Goal: Connect with others: Connect with others

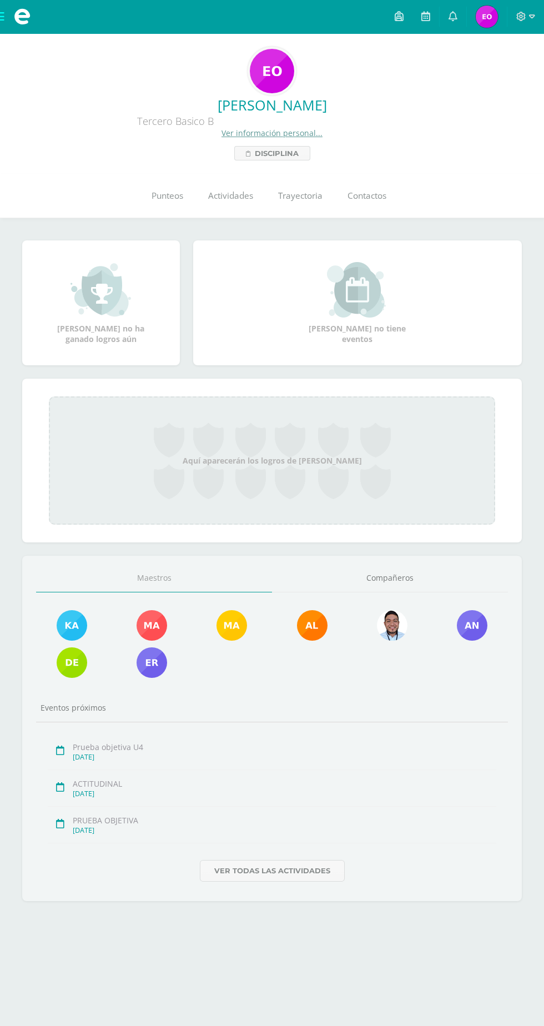
click at [394, 205] on link "Contactos" at bounding box center [367, 196] width 64 height 44
click at [393, 638] on img at bounding box center [392, 625] width 31 height 31
